Goal: Communication & Community: Answer question/provide support

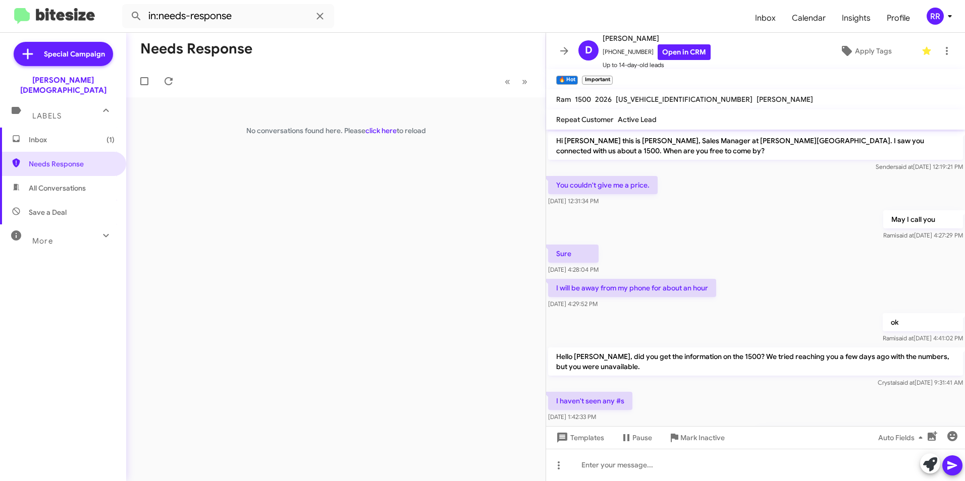
scroll to position [212, 0]
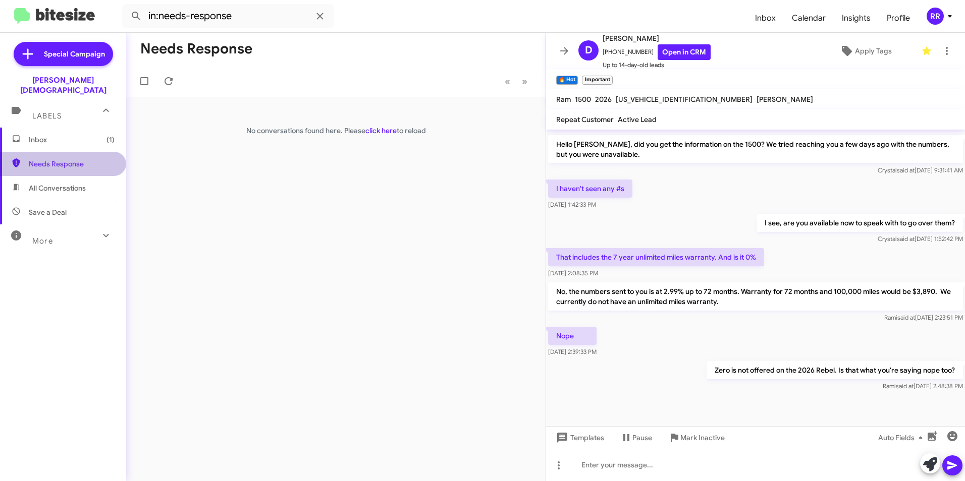
click at [67, 159] on span "Needs Response" at bounding box center [72, 164] width 86 height 10
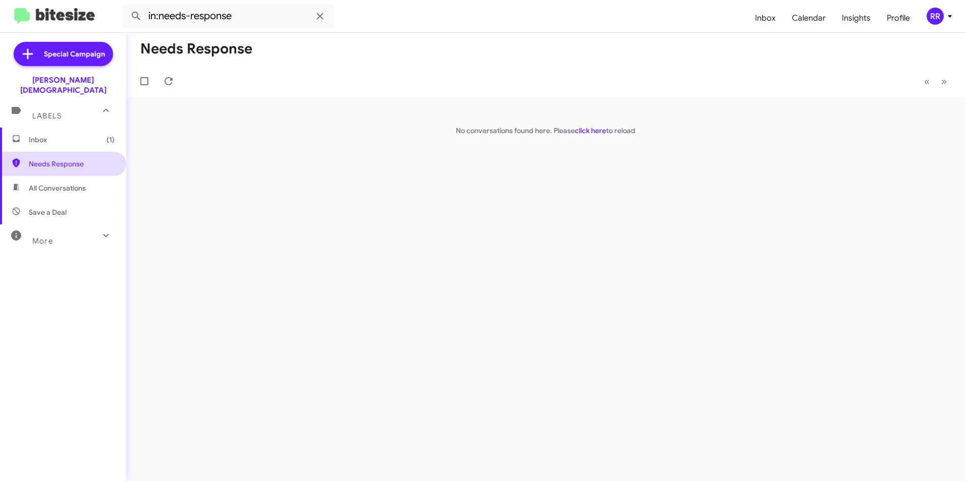
click at [66, 159] on span "Needs Response" at bounding box center [72, 164] width 86 height 10
click at [176, 83] on span at bounding box center [168, 81] width 20 height 12
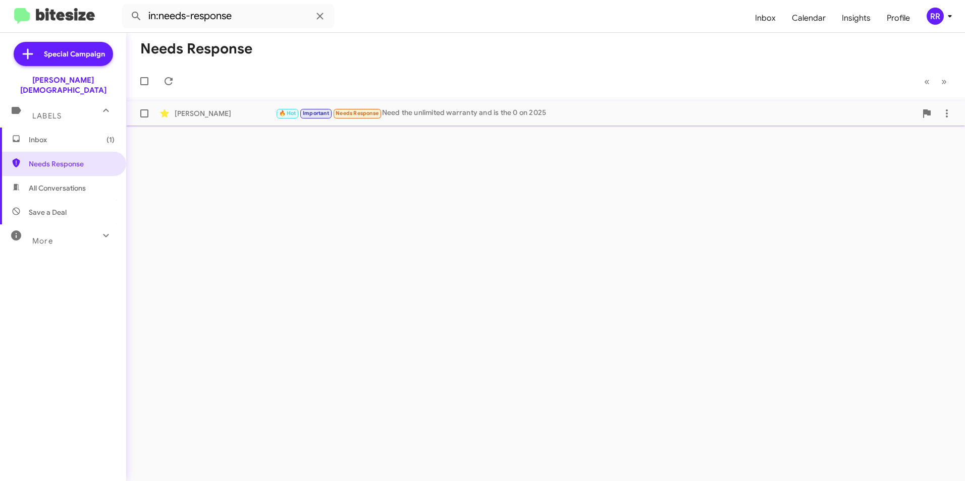
click at [180, 114] on div "[PERSON_NAME]" at bounding box center [225, 114] width 101 height 10
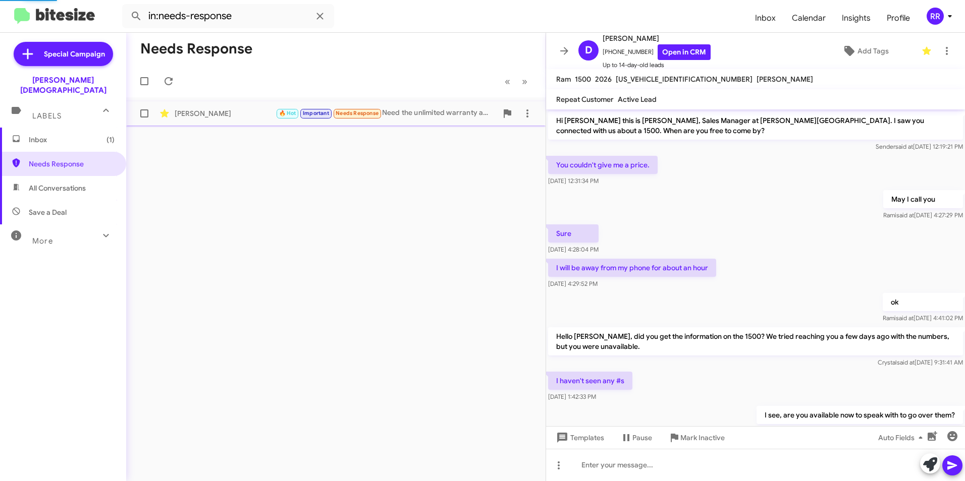
scroll to position [229, 0]
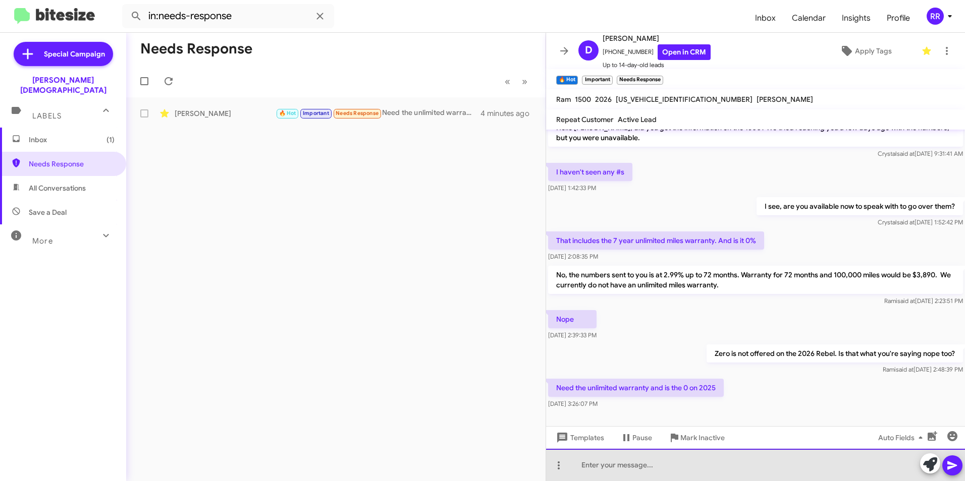
click at [686, 478] on div at bounding box center [755, 465] width 419 height 32
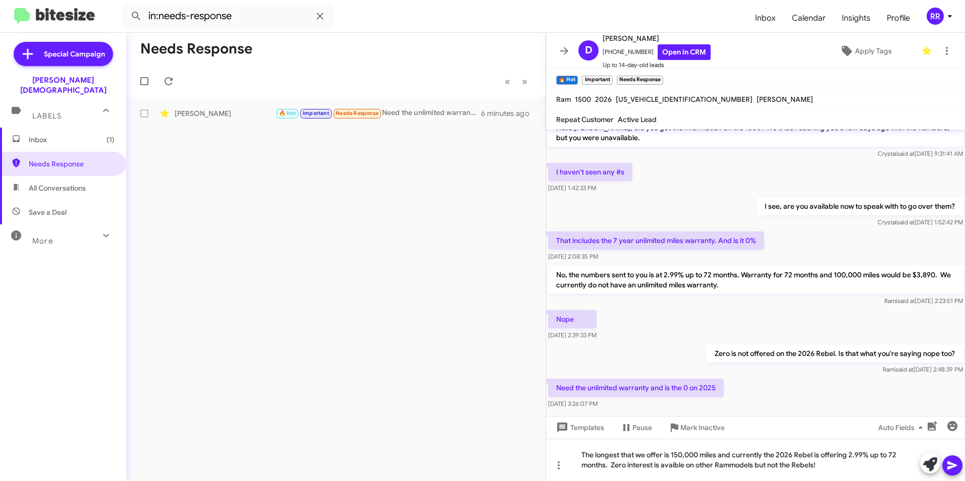
drag, startPoint x: 665, startPoint y: 462, endPoint x: 749, endPoint y: 417, distance: 95.5
click at [775, 372] on div "[PERSON_NAME] said at [DATE] 2:48:39 PM" at bounding box center [835, 370] width 256 height 10
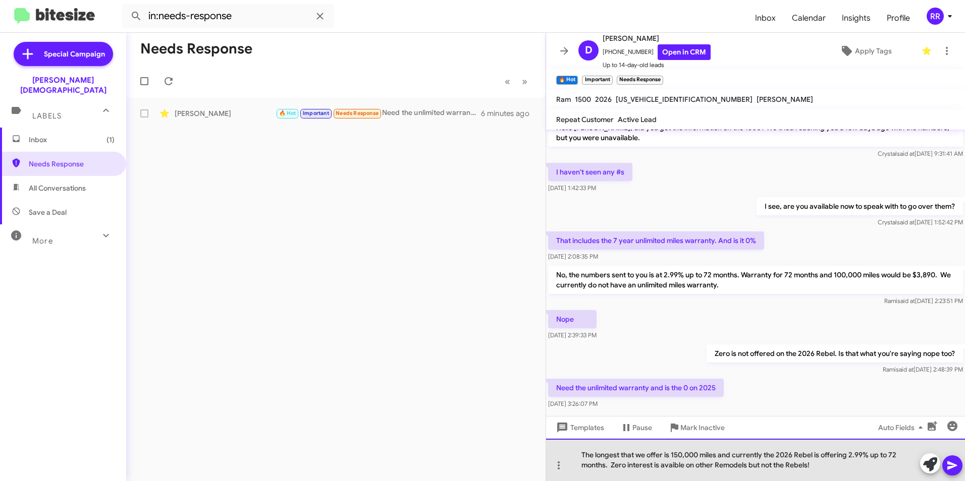
click at [726, 465] on div "The longest that we offer is 150,000 miles and currently the 2026 Rebel is offe…" at bounding box center [755, 460] width 419 height 42
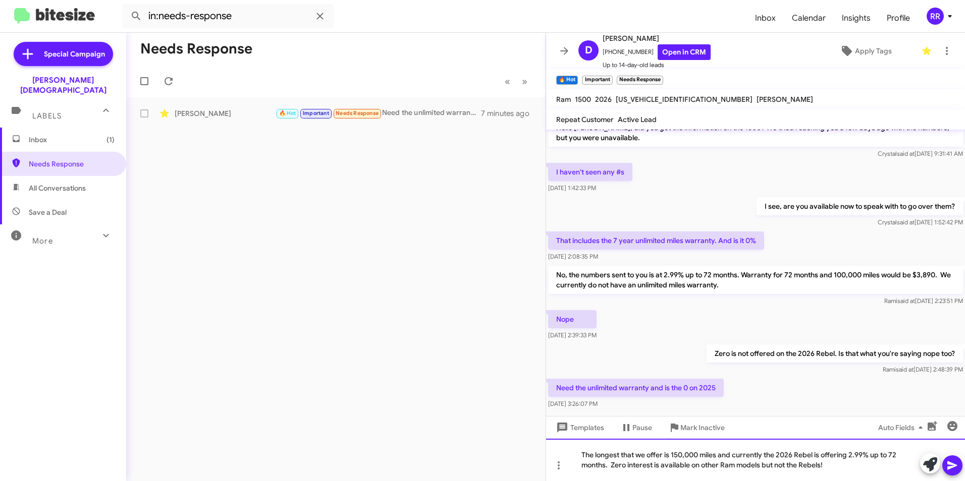
click at [720, 467] on div "The longest that we offer is 150,000 miles and currently the 2026 Rebel is offe…" at bounding box center [755, 460] width 419 height 42
click at [621, 453] on div "The longest that we offer is 150,000 miles and currently the 2026 Rebel is offe…" at bounding box center [755, 460] width 419 height 42
click at [762, 454] on div "The longest warranty that we offer is 150,000 miles and currently the 2026 Rebe…" at bounding box center [755, 460] width 419 height 42
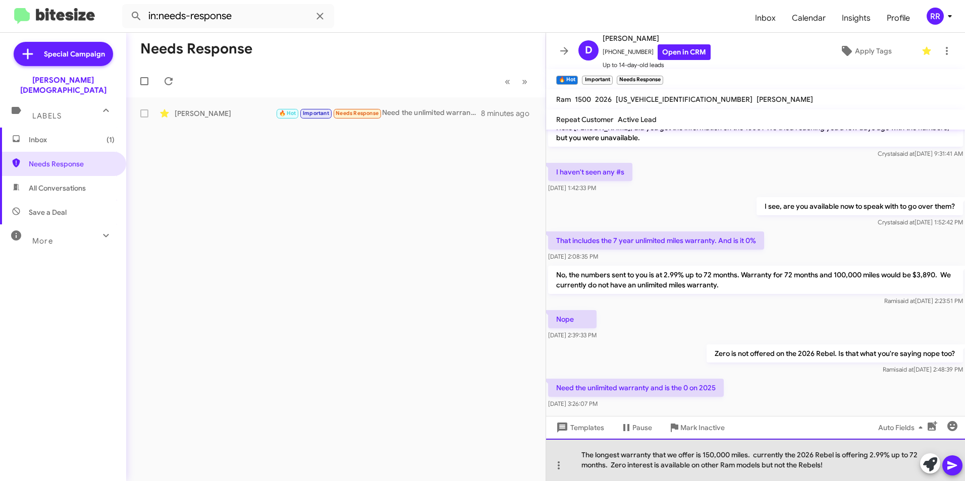
click at [761, 464] on div "The longest warranty that we offer is 150,000 miles. currently the 2026 Rebel i…" at bounding box center [755, 460] width 419 height 42
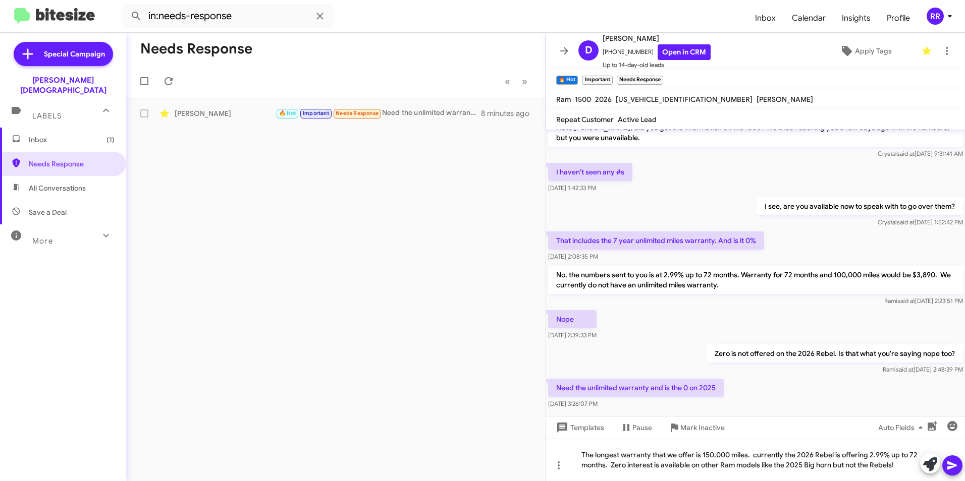
click at [949, 463] on icon at bounding box center [952, 466] width 10 height 9
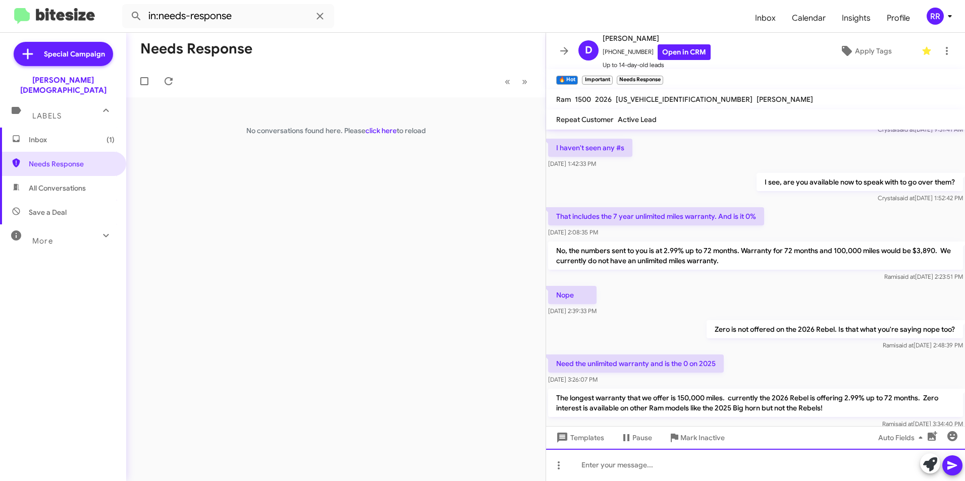
scroll to position [296, 0]
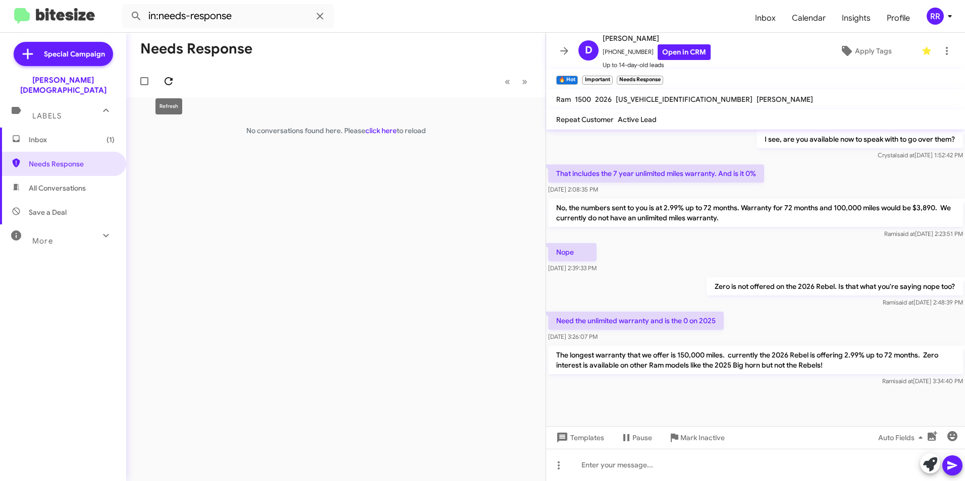
click at [169, 85] on icon at bounding box center [169, 81] width 12 height 12
click at [173, 81] on icon at bounding box center [169, 81] width 12 height 12
click at [171, 84] on icon at bounding box center [169, 81] width 8 height 8
click at [66, 162] on span "Needs Response" at bounding box center [63, 164] width 126 height 24
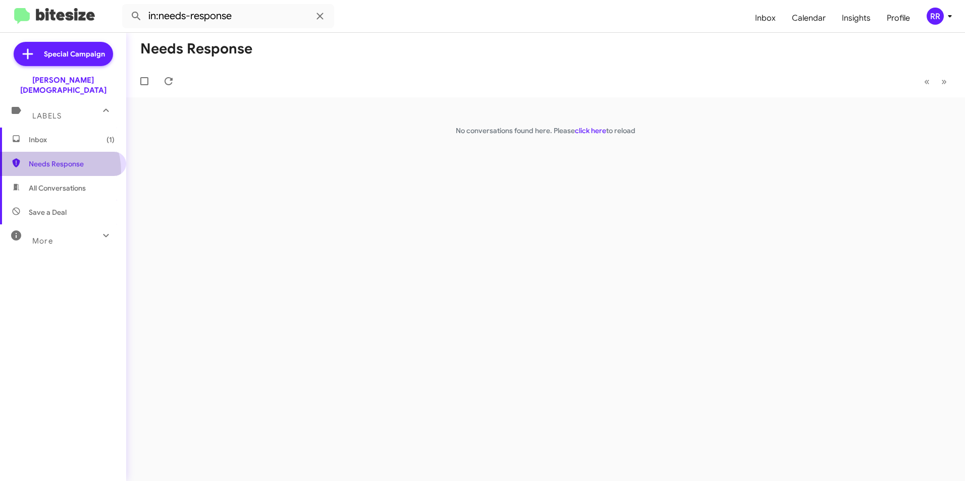
click at [48, 161] on span "Needs Response" at bounding box center [63, 164] width 126 height 24
click at [45, 135] on span "Inbox (1)" at bounding box center [72, 140] width 86 height 10
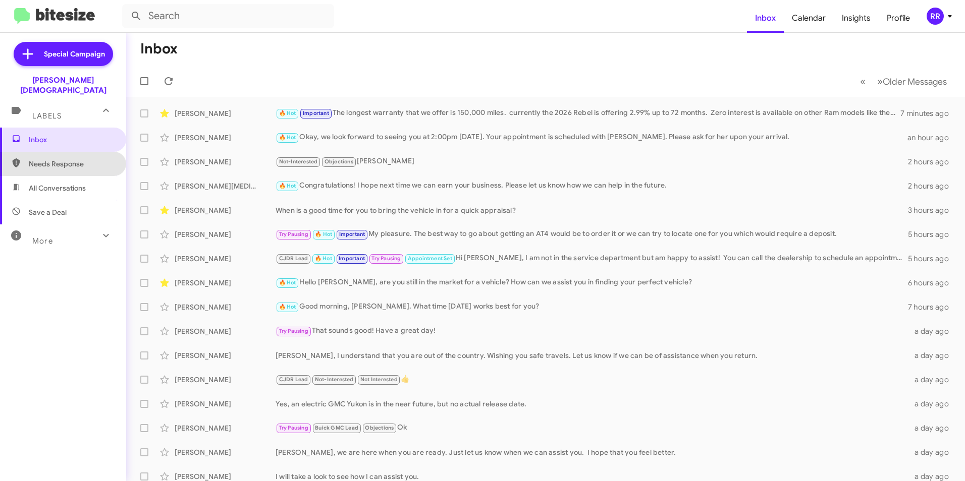
click at [80, 159] on span "Needs Response" at bounding box center [72, 164] width 86 height 10
type input "in:needs-response"
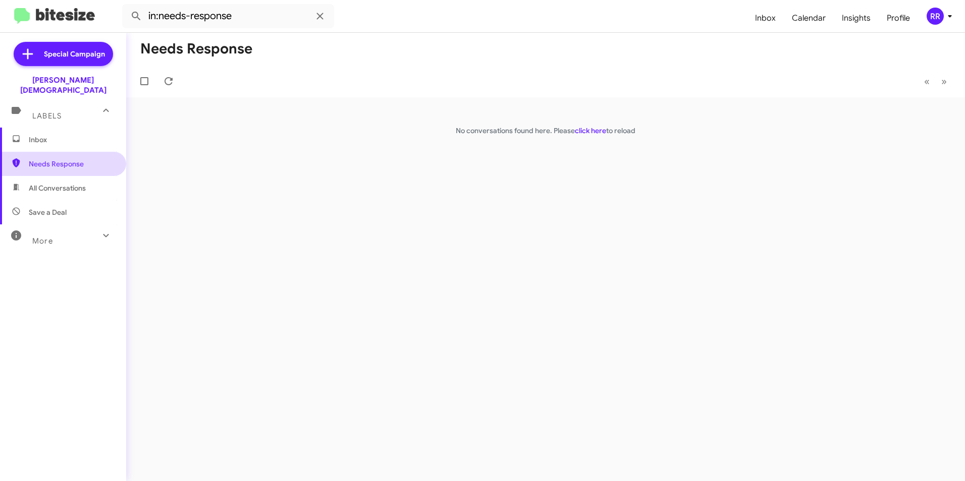
click at [64, 160] on span "Needs Response" at bounding box center [63, 164] width 126 height 24
click at [62, 160] on span "Needs Response" at bounding box center [63, 164] width 126 height 24
click at [170, 82] on icon at bounding box center [169, 81] width 12 height 12
click at [66, 160] on span "Needs Response" at bounding box center [63, 164] width 126 height 24
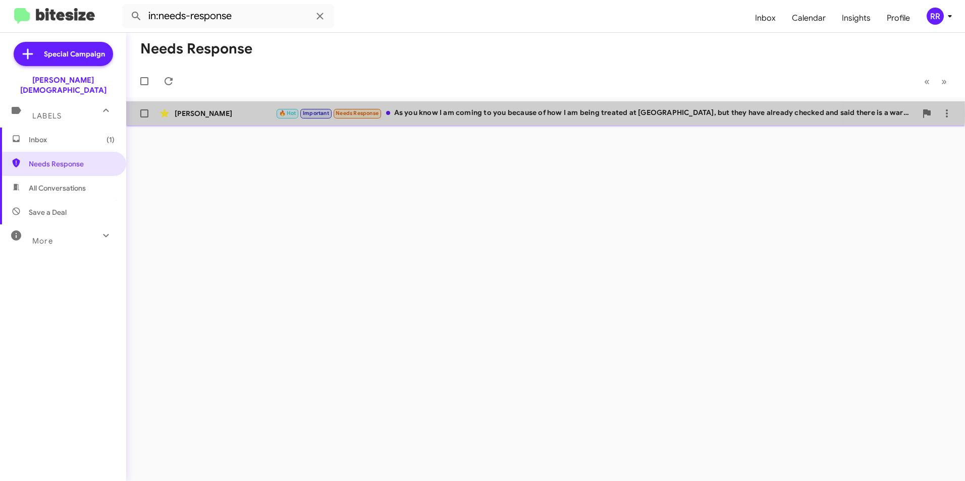
click at [198, 114] on div "[PERSON_NAME]" at bounding box center [225, 114] width 101 height 10
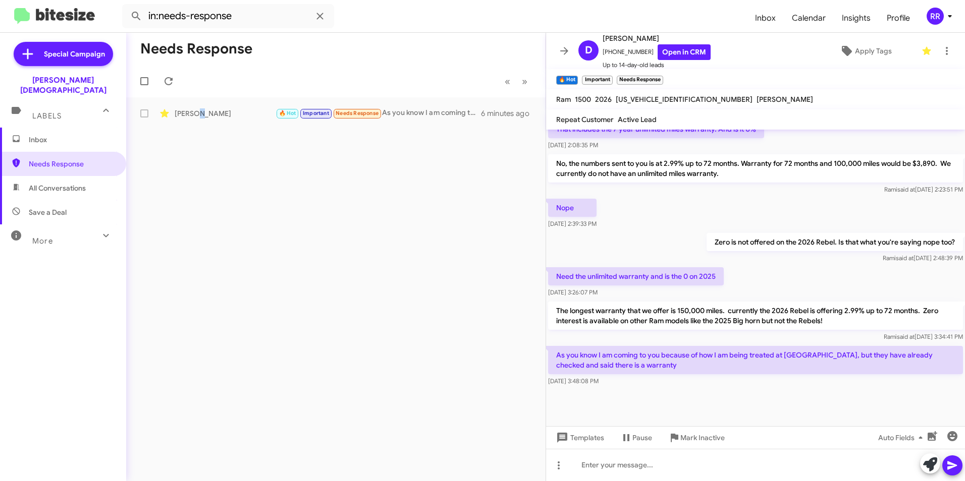
scroll to position [343, 0]
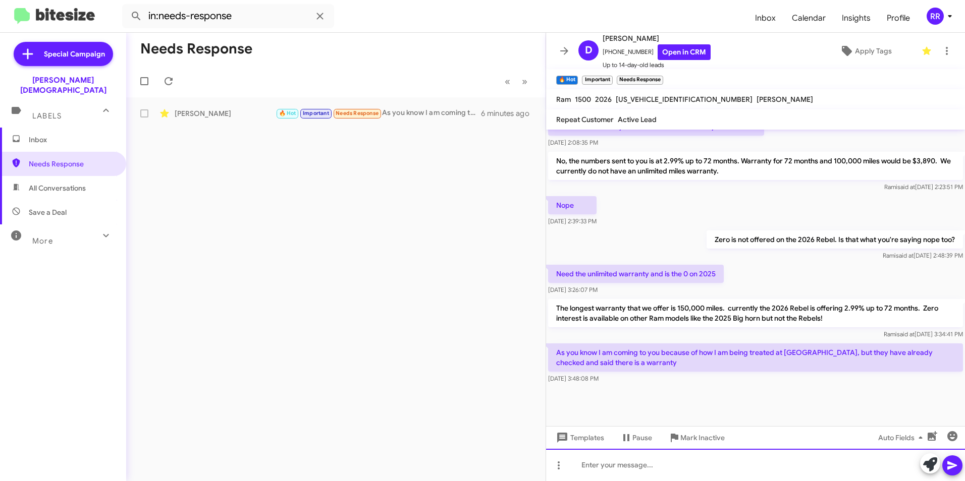
click at [656, 458] on div at bounding box center [755, 465] width 419 height 32
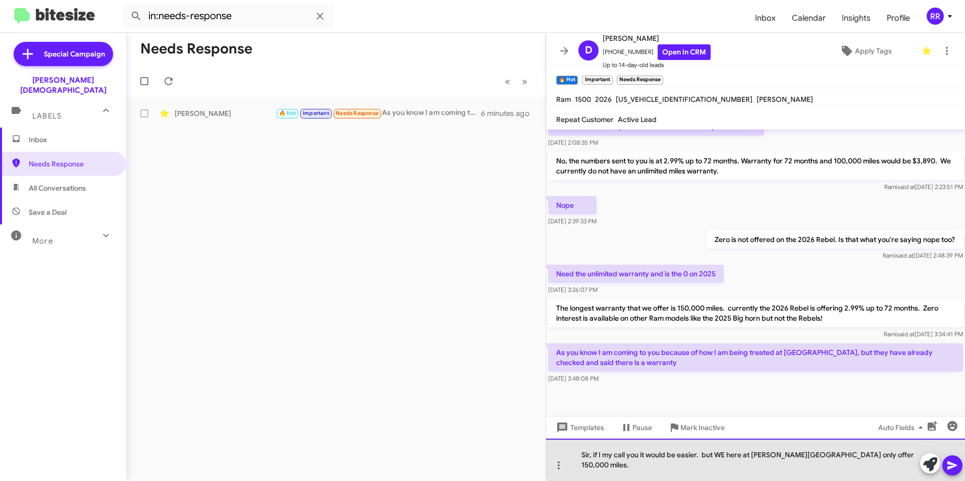
click at [893, 467] on div "Sir, if I my call you it would be easier. but WE here at [PERSON_NAME][GEOGRAPH…" at bounding box center [755, 460] width 419 height 42
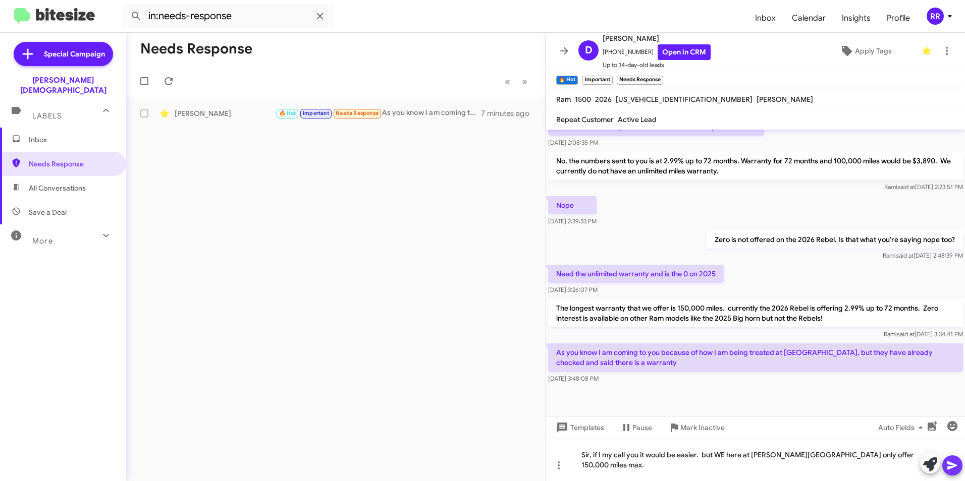
click at [946, 461] on button at bounding box center [952, 466] width 20 height 20
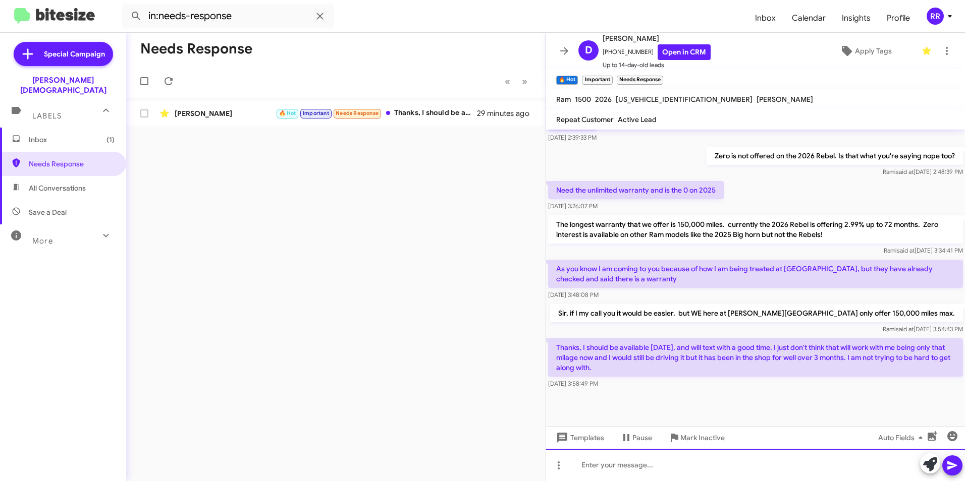
scroll to position [437, 0]
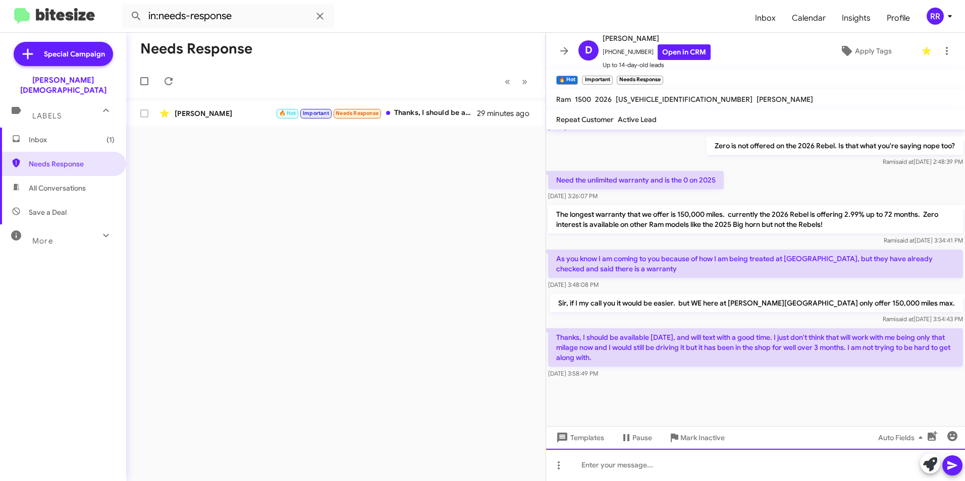
click at [608, 459] on div at bounding box center [755, 465] width 419 height 32
click at [951, 468] on icon at bounding box center [952, 466] width 10 height 9
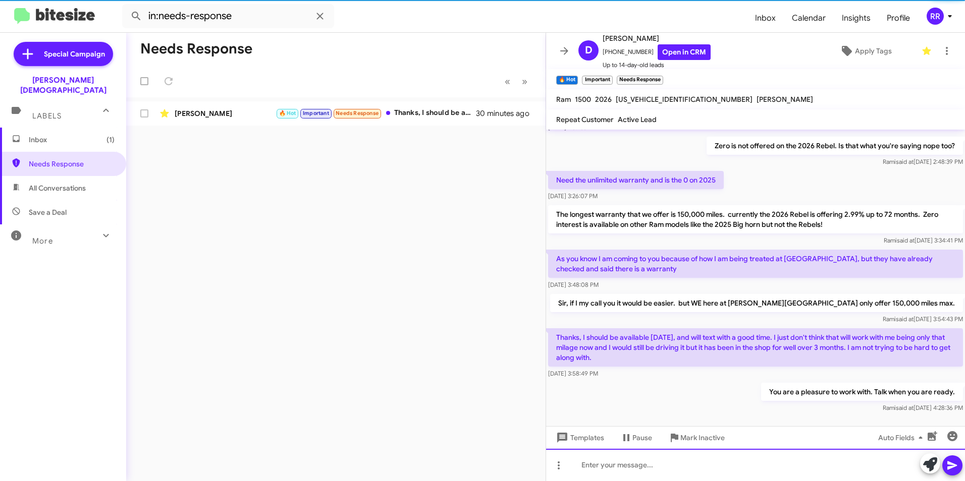
scroll to position [0, 0]
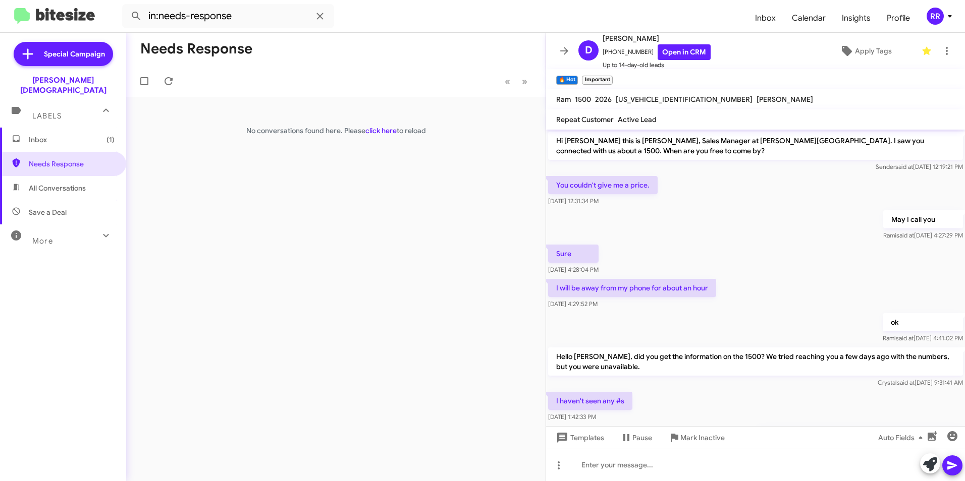
click at [336, 276] on div "Needs Response « Previous » Next No conversations found here. Please click here…" at bounding box center [335, 257] width 419 height 449
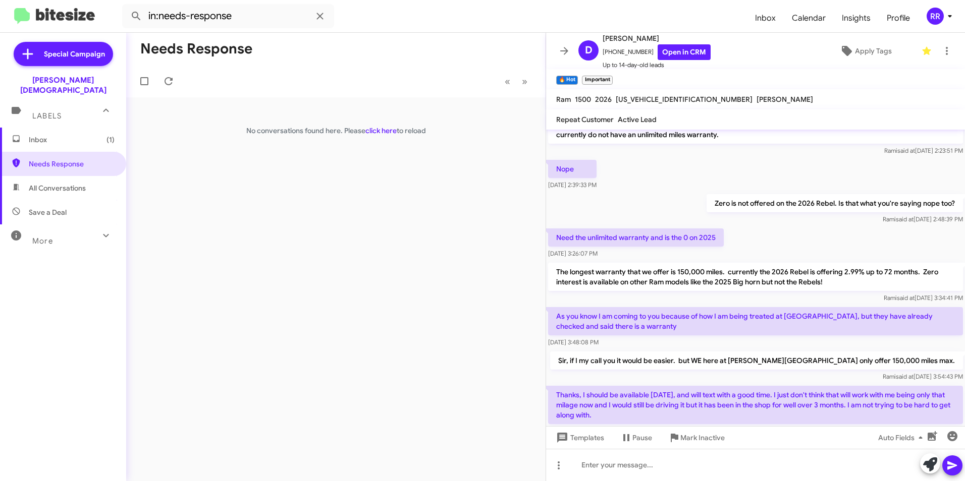
scroll to position [474, 0]
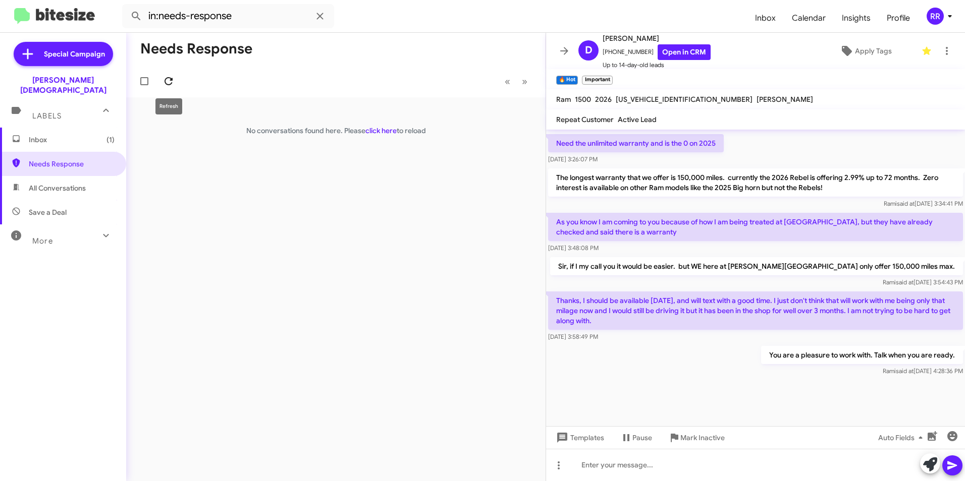
click at [168, 81] on icon at bounding box center [169, 81] width 12 height 12
click at [74, 159] on span "Needs Response" at bounding box center [72, 164] width 86 height 10
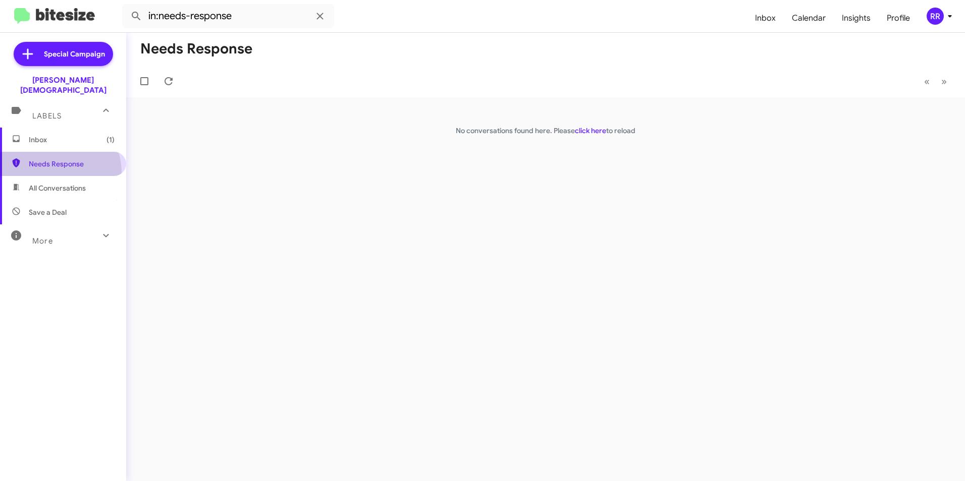
click at [57, 162] on span "Needs Response" at bounding box center [63, 164] width 126 height 24
click at [61, 159] on span "Needs Response" at bounding box center [72, 164] width 86 height 10
click at [44, 135] on span "Inbox (1)" at bounding box center [72, 140] width 86 height 10
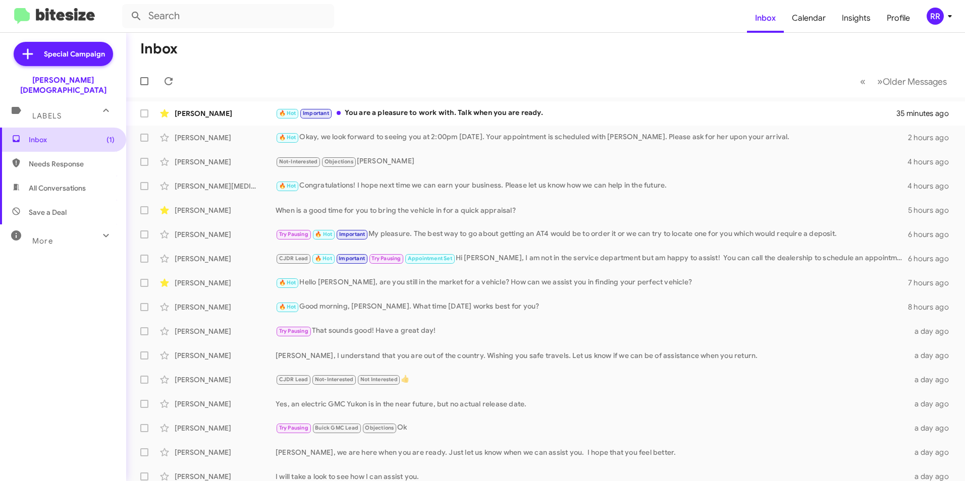
click at [49, 136] on span "Inbox (1)" at bounding box center [63, 140] width 126 height 24
click at [38, 135] on span "Inbox (1)" at bounding box center [72, 140] width 86 height 10
click at [47, 136] on span "Inbox (1)" at bounding box center [63, 140] width 126 height 24
click at [51, 135] on span "Inbox (1)" at bounding box center [72, 140] width 86 height 10
click at [36, 159] on span "Needs Response" at bounding box center [72, 164] width 86 height 10
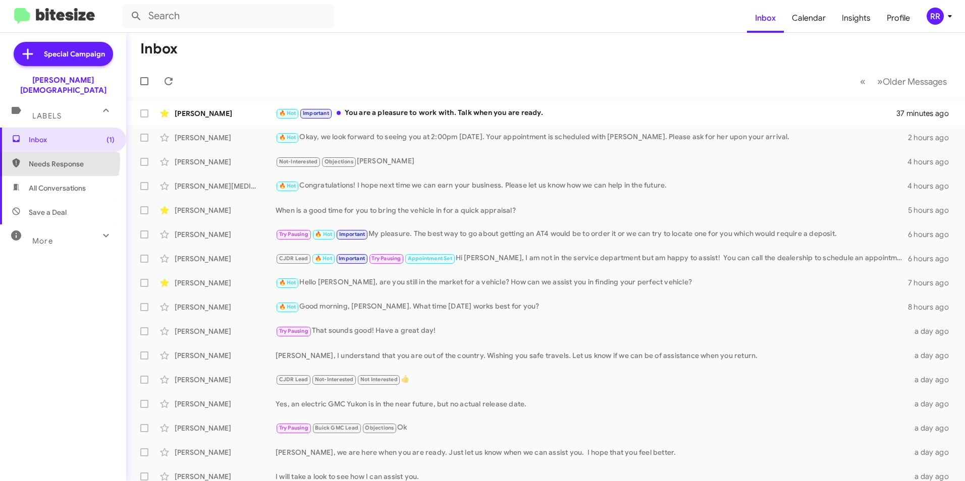
type input "in:needs-response"
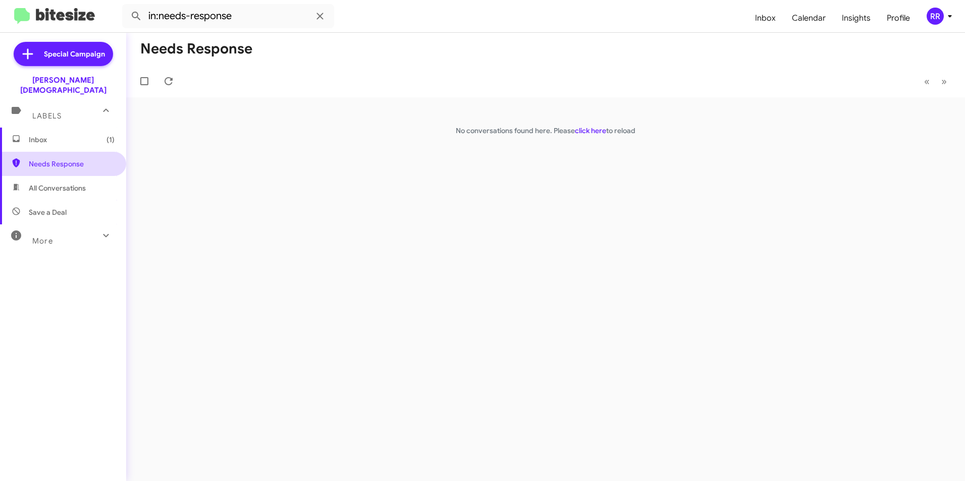
click at [41, 159] on span "Needs Response" at bounding box center [72, 164] width 86 height 10
click at [78, 159] on span "Needs Response" at bounding box center [63, 164] width 126 height 24
click at [171, 80] on icon at bounding box center [169, 81] width 8 height 8
click at [40, 159] on span "Needs Response" at bounding box center [72, 164] width 86 height 10
click at [57, 134] on span "Inbox (1)" at bounding box center [63, 140] width 126 height 24
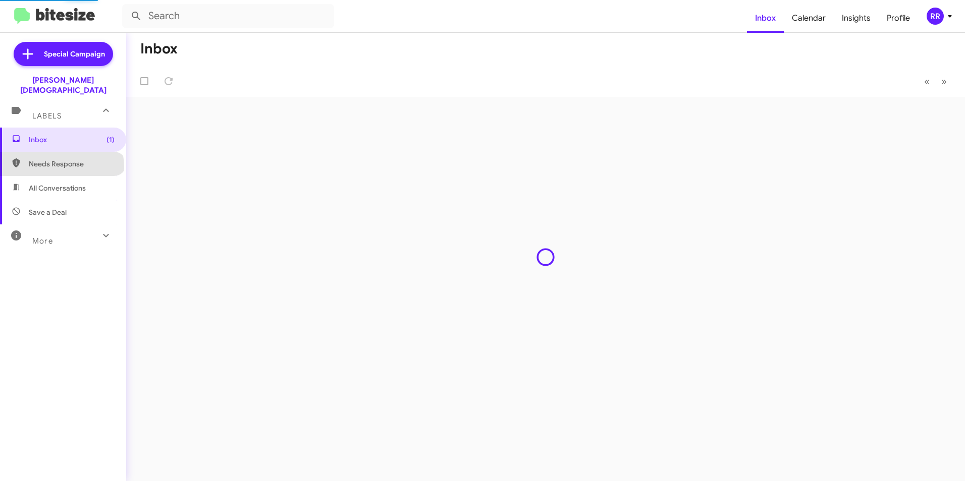
click at [61, 159] on span "Needs Response" at bounding box center [72, 164] width 86 height 10
type input "in:needs-response"
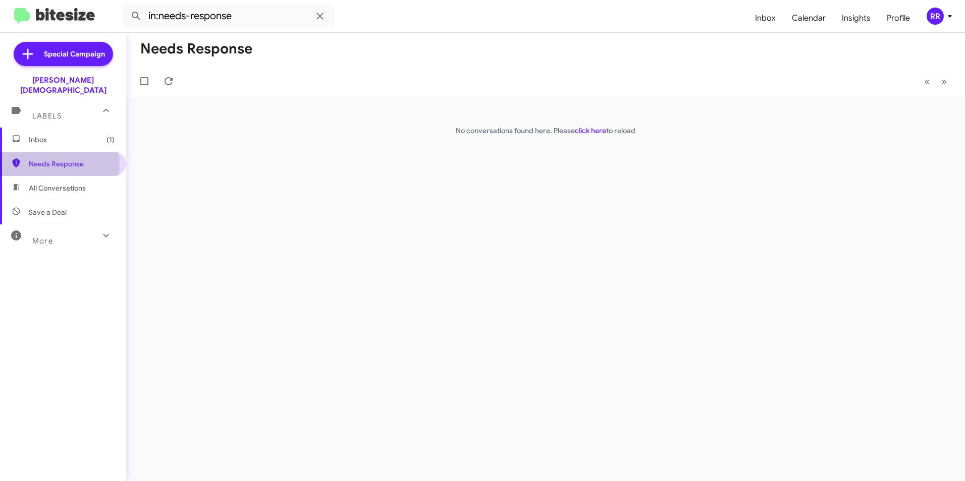
click at [47, 159] on span "Needs Response" at bounding box center [72, 164] width 86 height 10
click at [172, 83] on icon at bounding box center [169, 81] width 8 height 8
click at [59, 159] on span "Needs Response" at bounding box center [63, 164] width 126 height 24
